Goal: Task Accomplishment & Management: Manage account settings

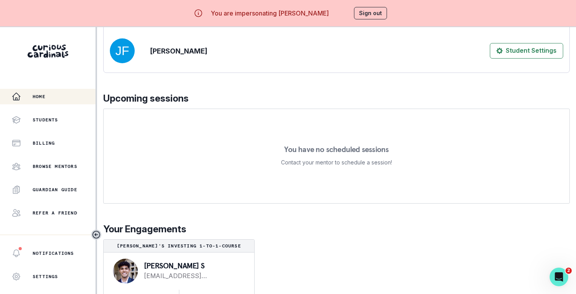
scroll to position [27, 0]
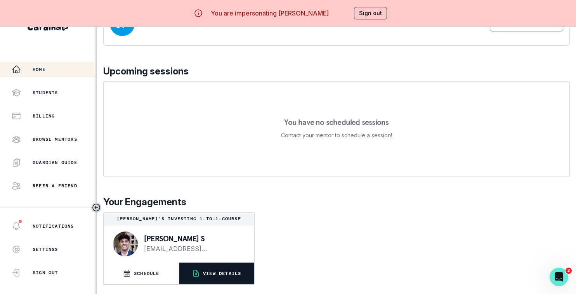
click at [216, 275] on p "VIEW DETAILS" at bounding box center [222, 273] width 38 height 6
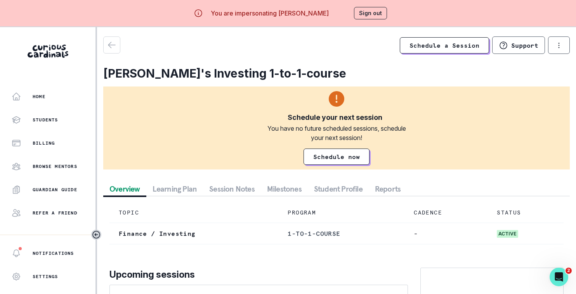
click at [244, 188] on button "Session Notes" at bounding box center [232, 189] width 58 height 14
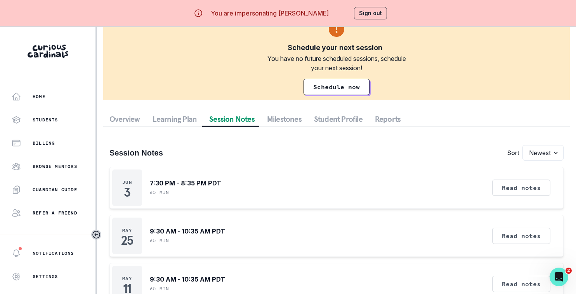
scroll to position [71, 0]
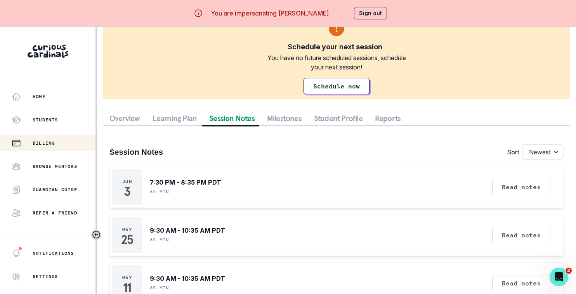
click at [72, 138] on div "Billing" at bounding box center [54, 142] width 84 height 9
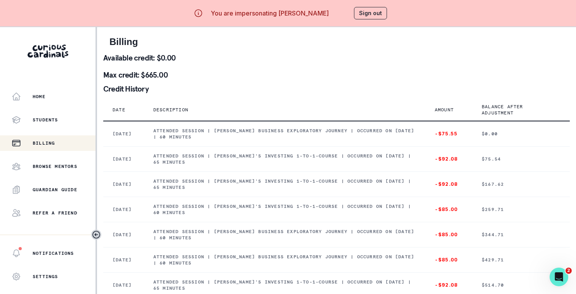
click at [367, 14] on button "Sign out" at bounding box center [370, 13] width 33 height 12
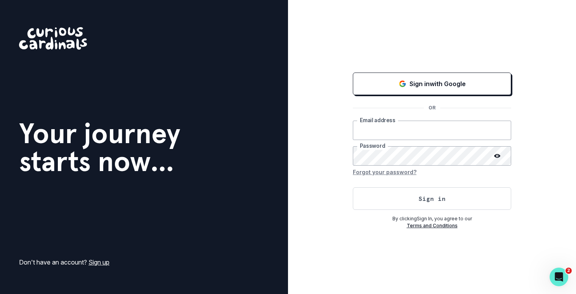
type input "[PERSON_NAME][EMAIL_ADDRESS][DOMAIN_NAME]"
click at [385, 209] on button "Sign in" at bounding box center [432, 198] width 158 height 22
